Goal: Transaction & Acquisition: Subscribe to service/newsletter

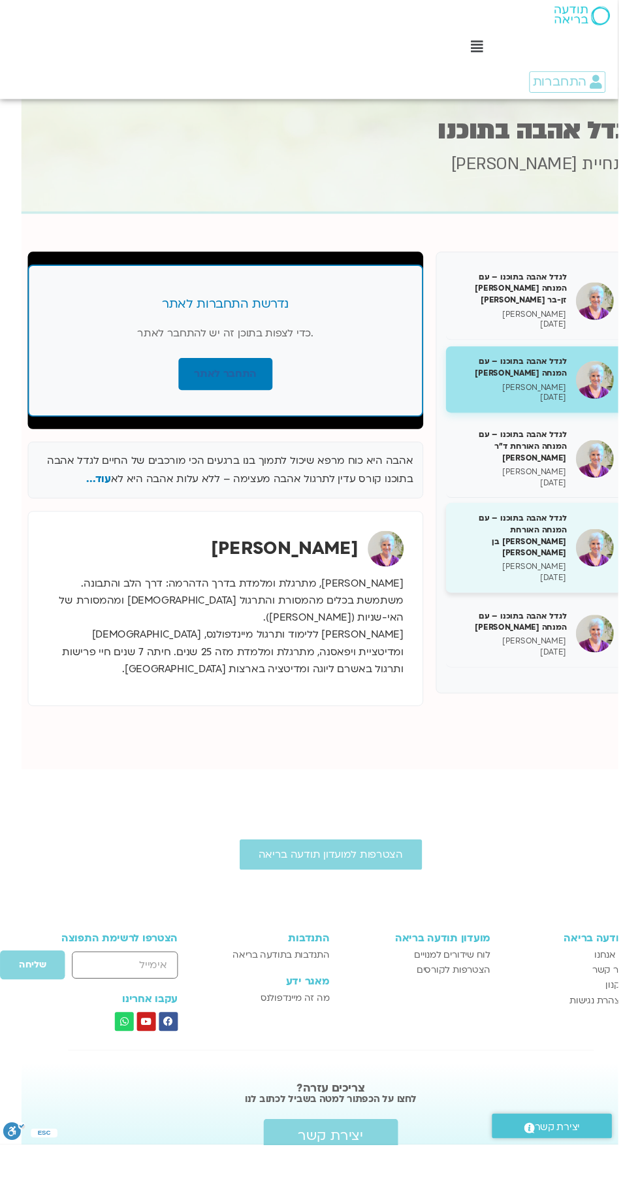
click at [536, 556] on div "לגדל אהבה בתוכנו – עם המנחה האורחת שאנייה כהן בן חיים סנדיה בר קמה 04/08/2025" at bounding box center [529, 566] width 115 height 72
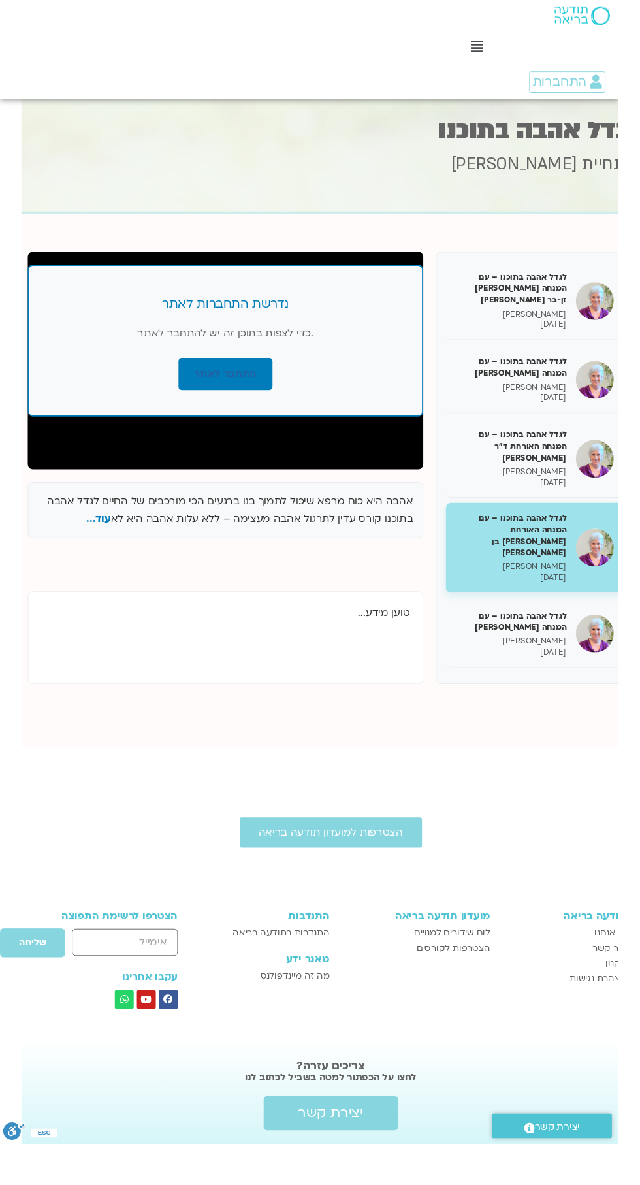
scroll to position [0, -22]
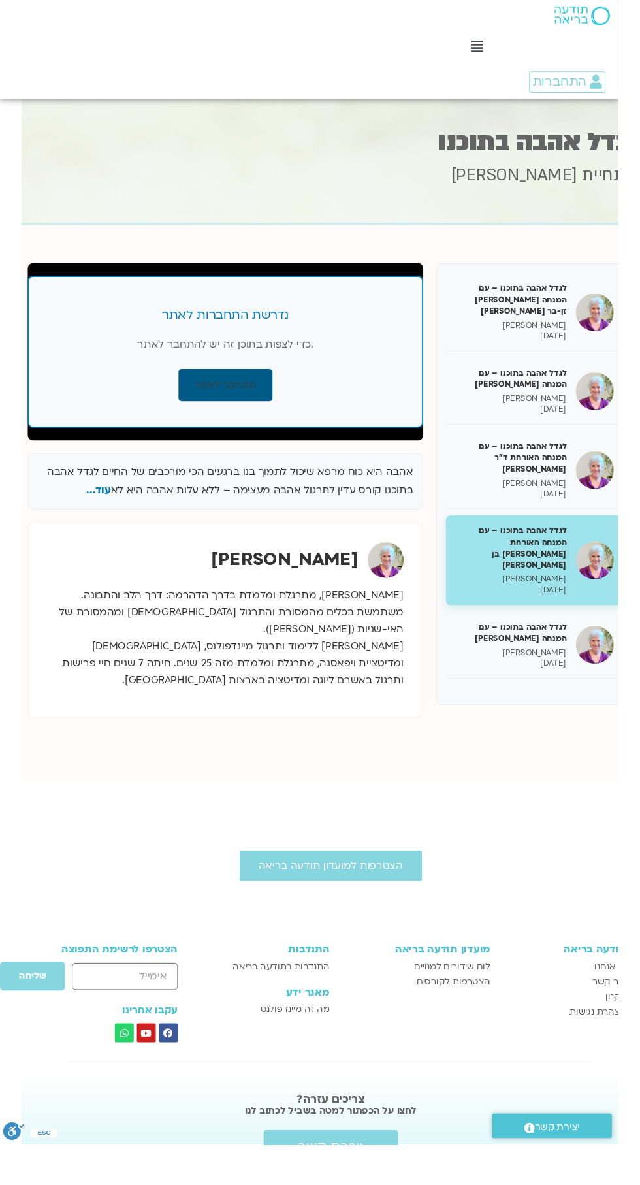
click at [210, 391] on link "התחבר לאתר" at bounding box center [233, 398] width 97 height 33
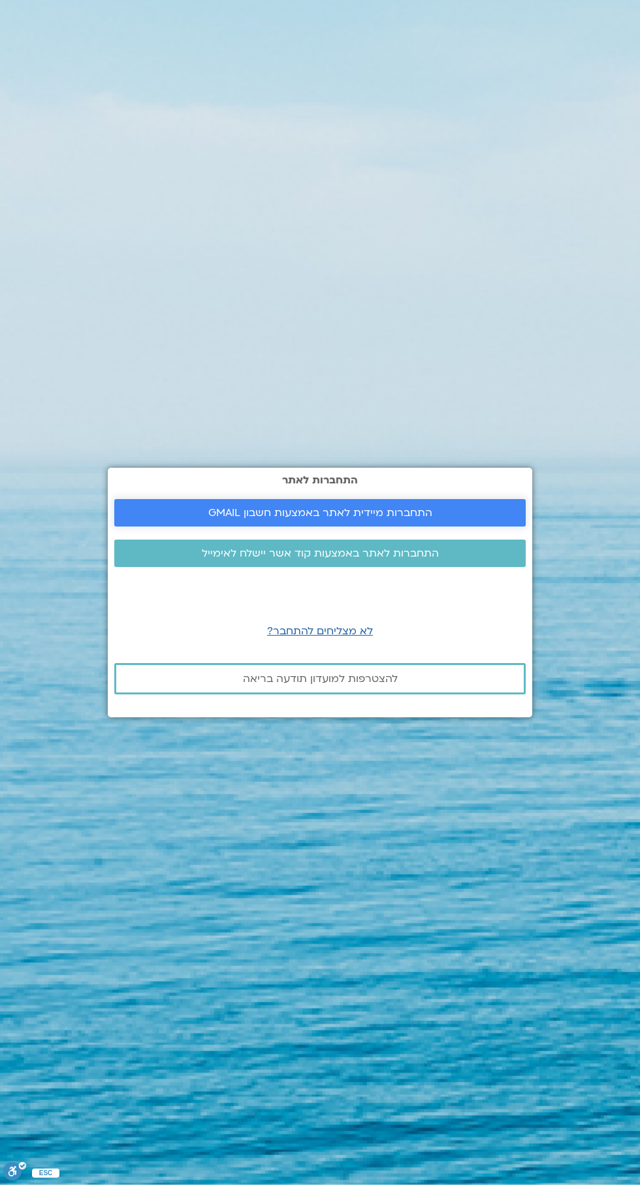
click at [197, 519] on span "התחברות מיידית לאתר באמצעות חשבון GMAIL" at bounding box center [320, 513] width 380 height 12
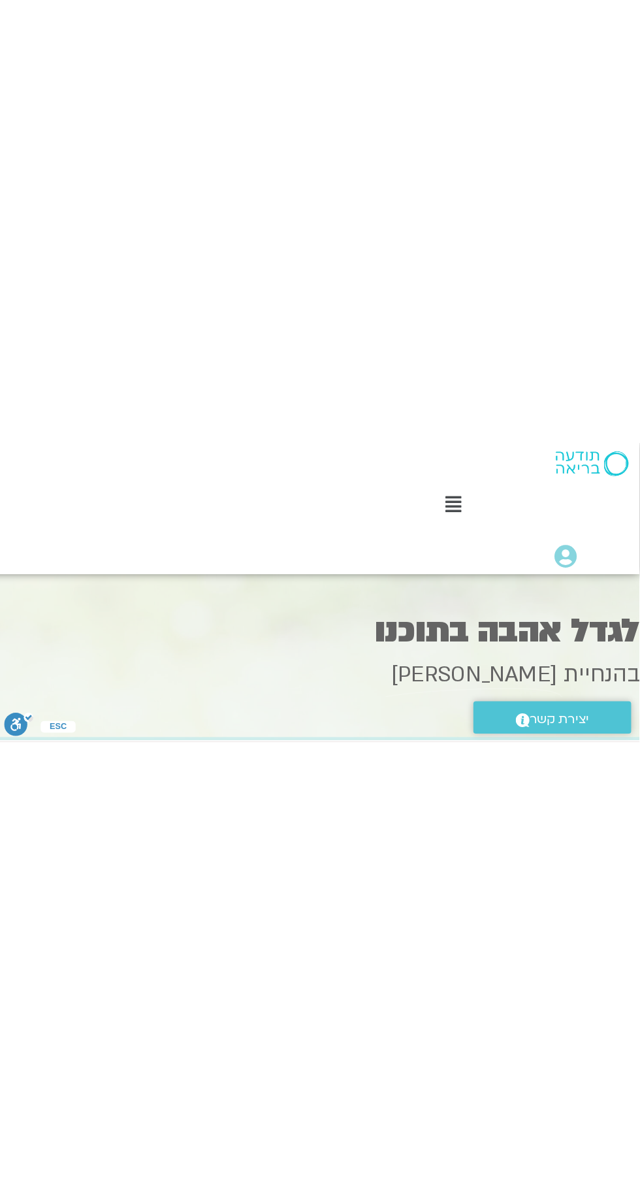
scroll to position [0, -22]
